Goal: Contribute content: Contribute content

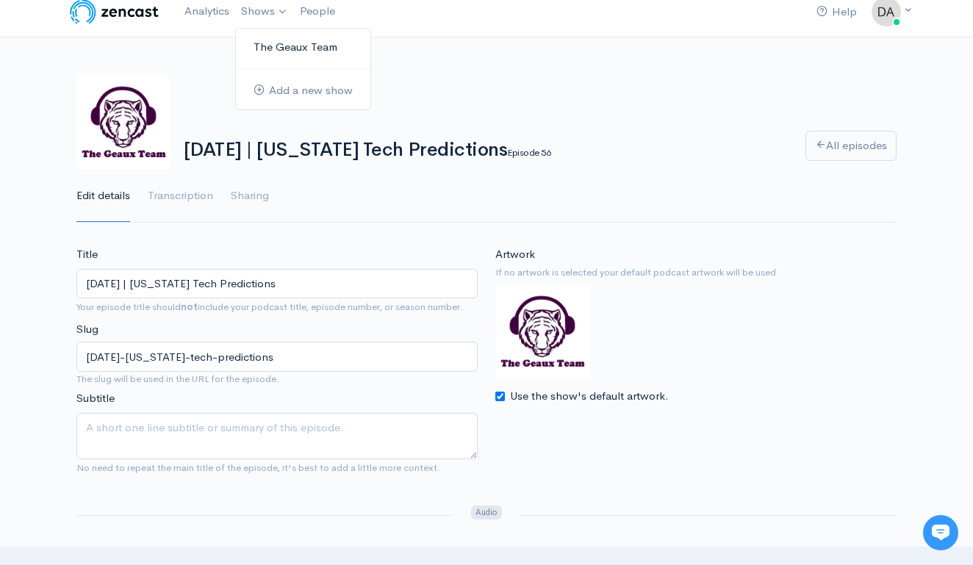
click at [261, 46] on link "The Geaux Team" at bounding box center [303, 48] width 134 height 26
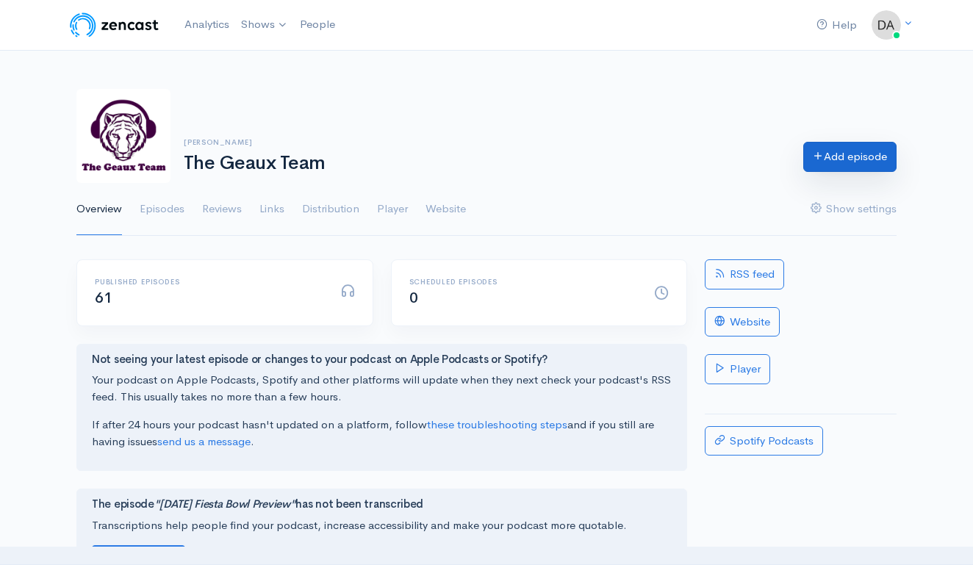
click at [860, 160] on link "Add episode" at bounding box center [849, 157] width 93 height 30
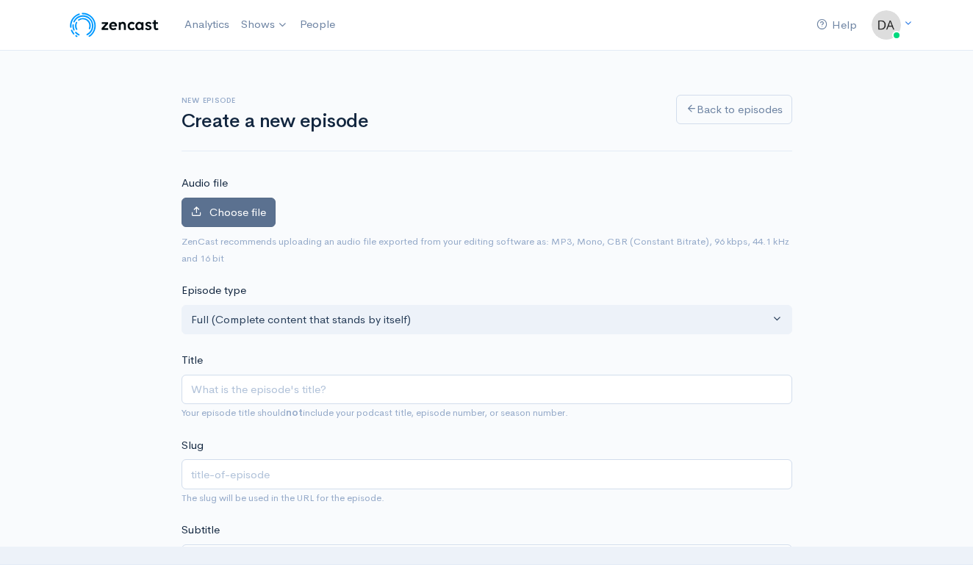
click at [237, 209] on span "Choose file" at bounding box center [237, 212] width 57 height 14
click at [0, 0] on input "Choose file" at bounding box center [0, 0] width 0 height 0
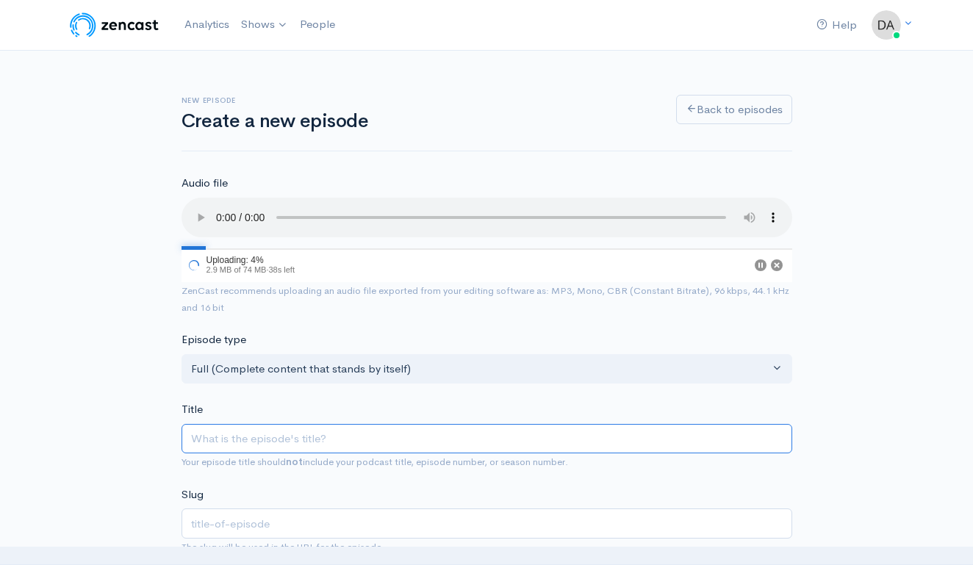
click at [370, 424] on input "Title" at bounding box center [486, 439] width 610 height 30
type input "S"
type input "s"
type input "Se"
type input "se"
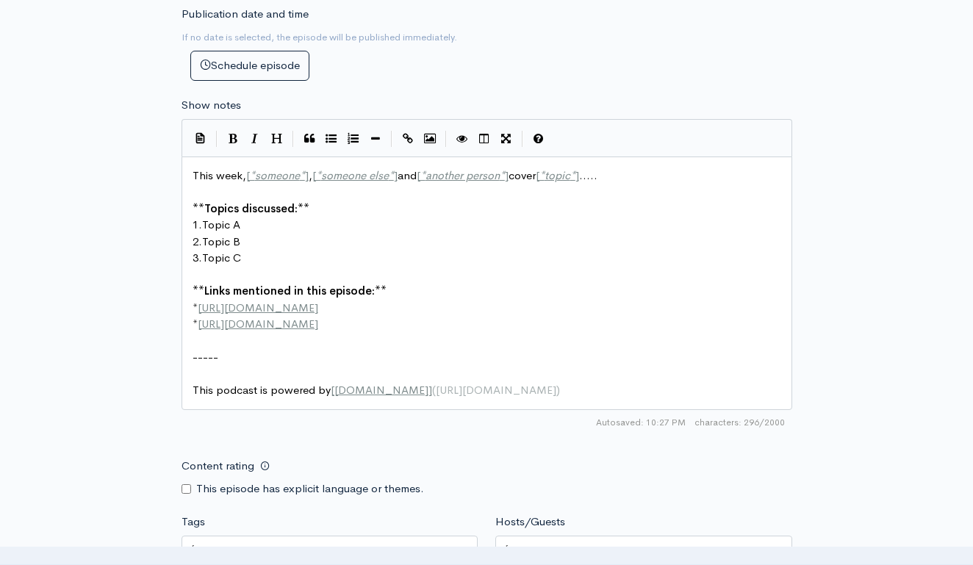
scroll to position [731, 0]
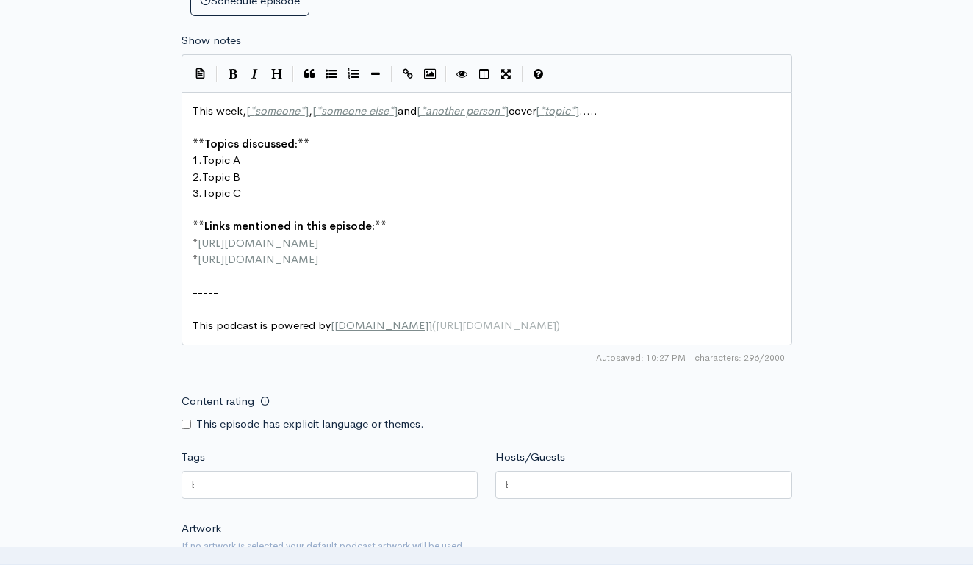
type input "Se"
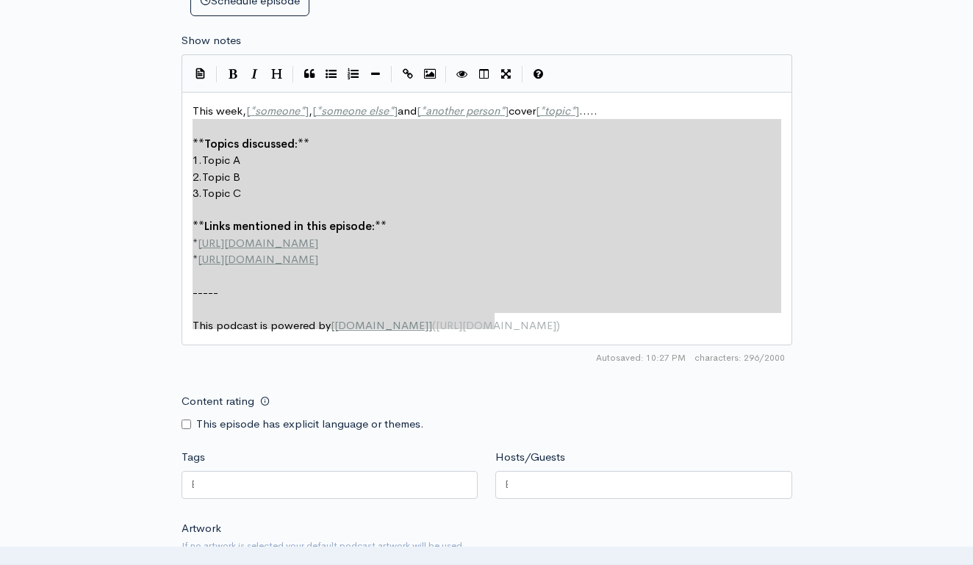
type textarea "This week, [*someone*], [*someone else*] and [*another person*] cover [*topic*]…"
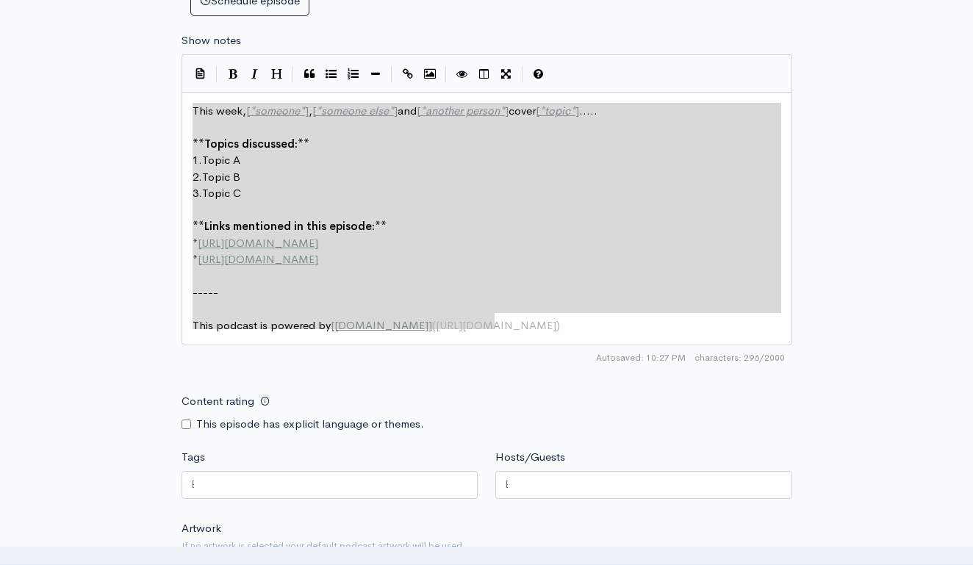
drag, startPoint x: 540, startPoint y: 293, endPoint x: 175, endPoint y: 78, distance: 423.8
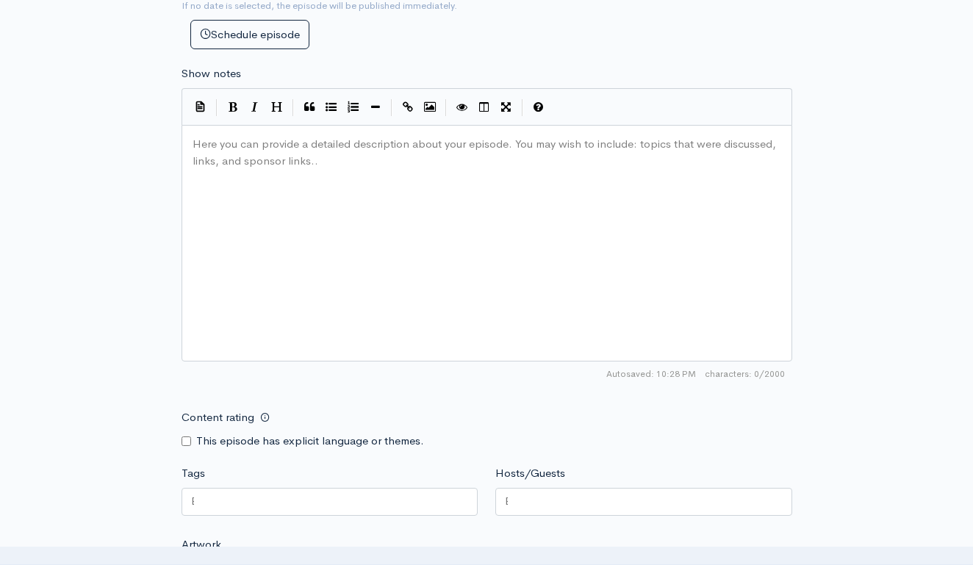
scroll to position [8, 1]
click at [305, 136] on pre "Here you can provide a detailed description about your episode. You may wish to…" at bounding box center [487, 136] width 594 height 0
type textarea "​"
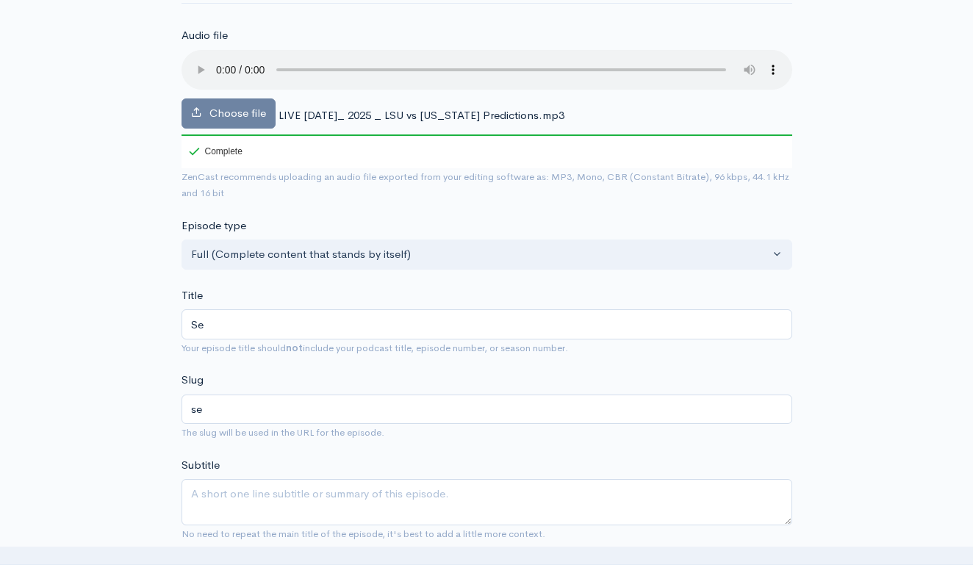
scroll to position [140, 0]
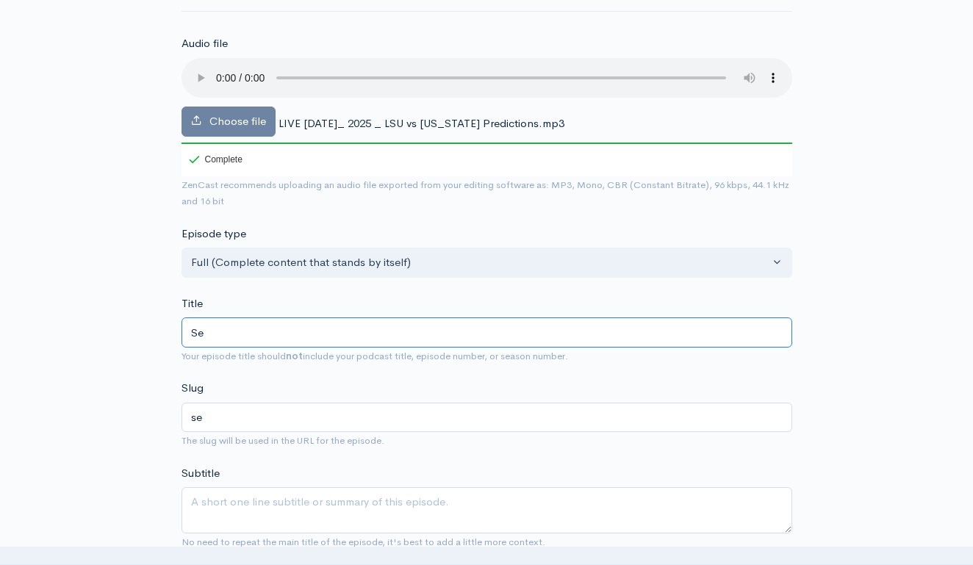
click at [289, 325] on input "Se" at bounding box center [486, 332] width 610 height 30
paste input "LIVE Thursday September 11, 2025 | LSU vs Florida Predictions"
drag, startPoint x: 217, startPoint y: 313, endPoint x: 136, endPoint y: 317, distance: 80.9
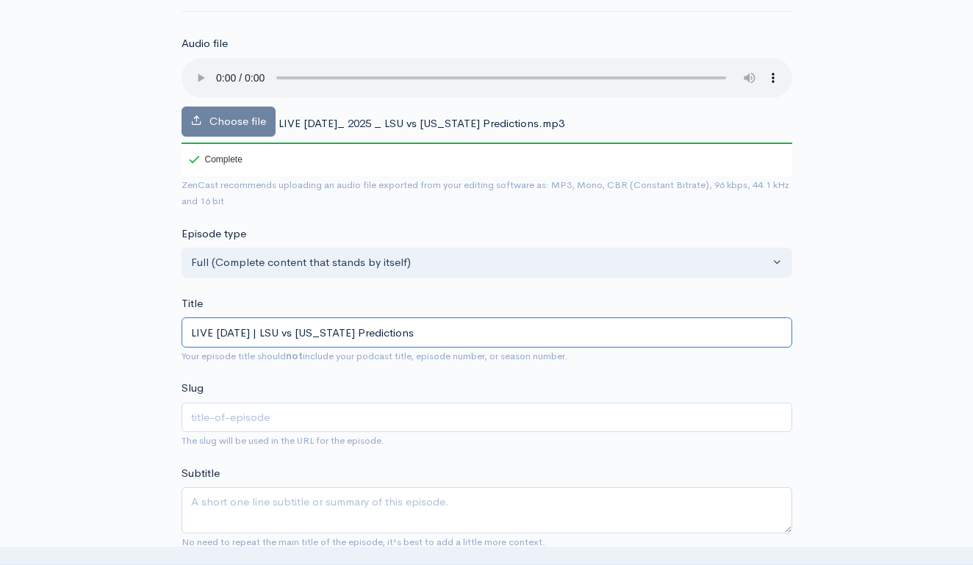
type input "Thursday September 11, 2025 | LSU vs Florida Predictions"
type input "thursday-september-11-2025-lsu-vs-florida-predictions"
drag, startPoint x: 242, startPoint y: 312, endPoint x: 227, endPoint y: 310, distance: 14.9
click at [227, 317] on input "Thursday September 11, 2025 | LSU vs Florida Predictions" at bounding box center [486, 332] width 610 height 30
click at [241, 317] on input "Thursday September 11, 2025 | LSU vs Florida Predictions" at bounding box center [486, 332] width 610 height 30
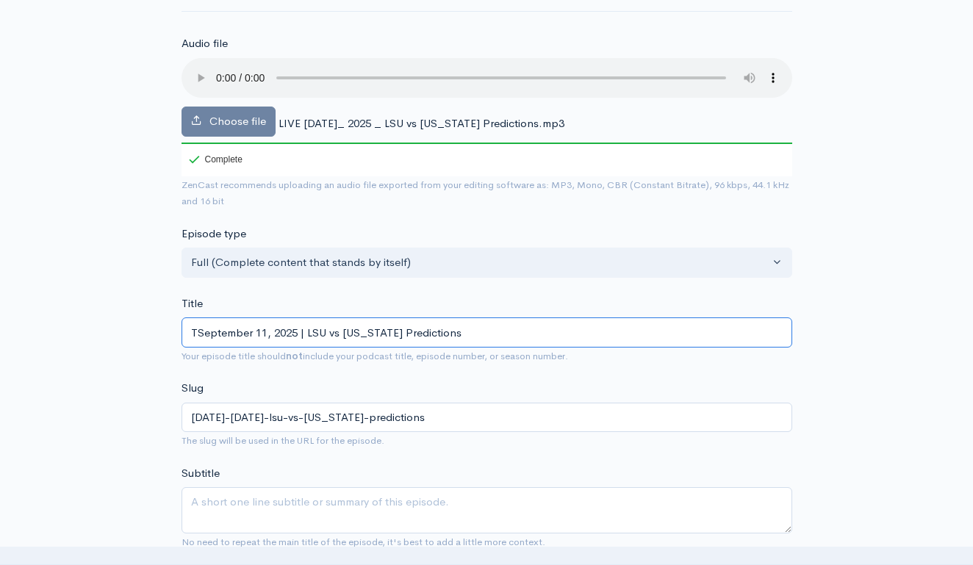
type input "[DATE] | LSU vs [US_STATE] Predictions"
type input "september-11-2025-lsu-vs-florida-predictions"
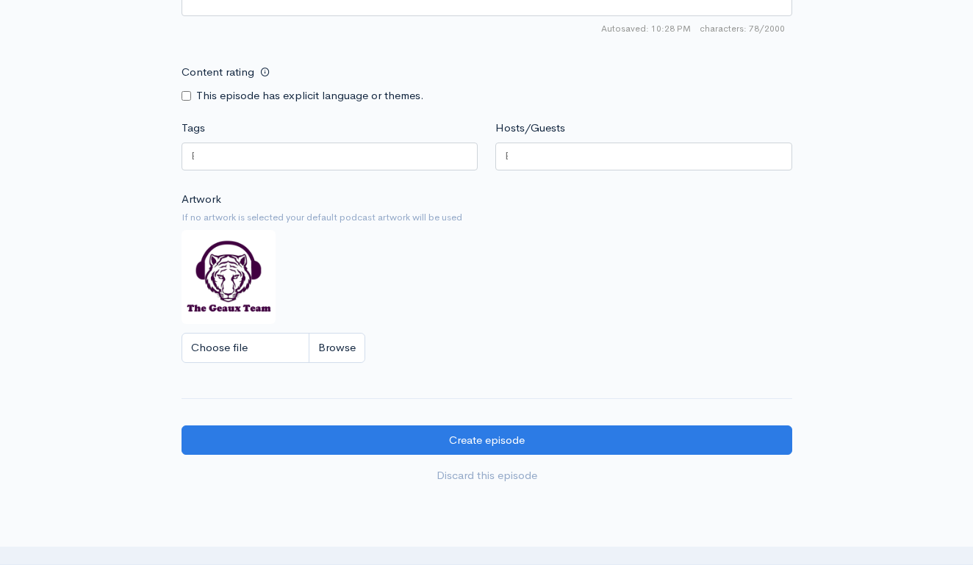
scroll to position [1077, 0]
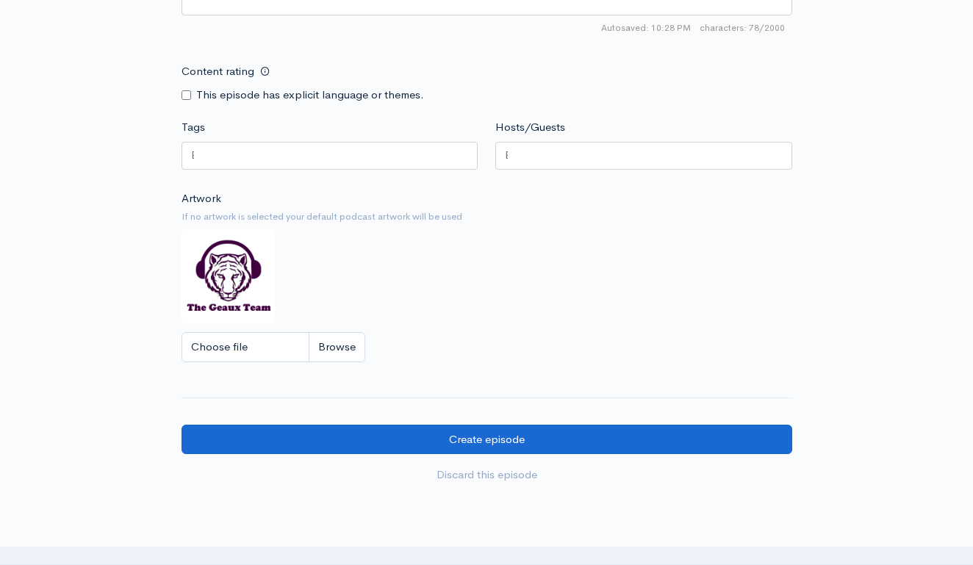
type input "[DATE] | LSU vs [US_STATE] Predictions"
click at [318, 425] on input "Create episode" at bounding box center [486, 440] width 610 height 30
